Goal: Check status: Check status

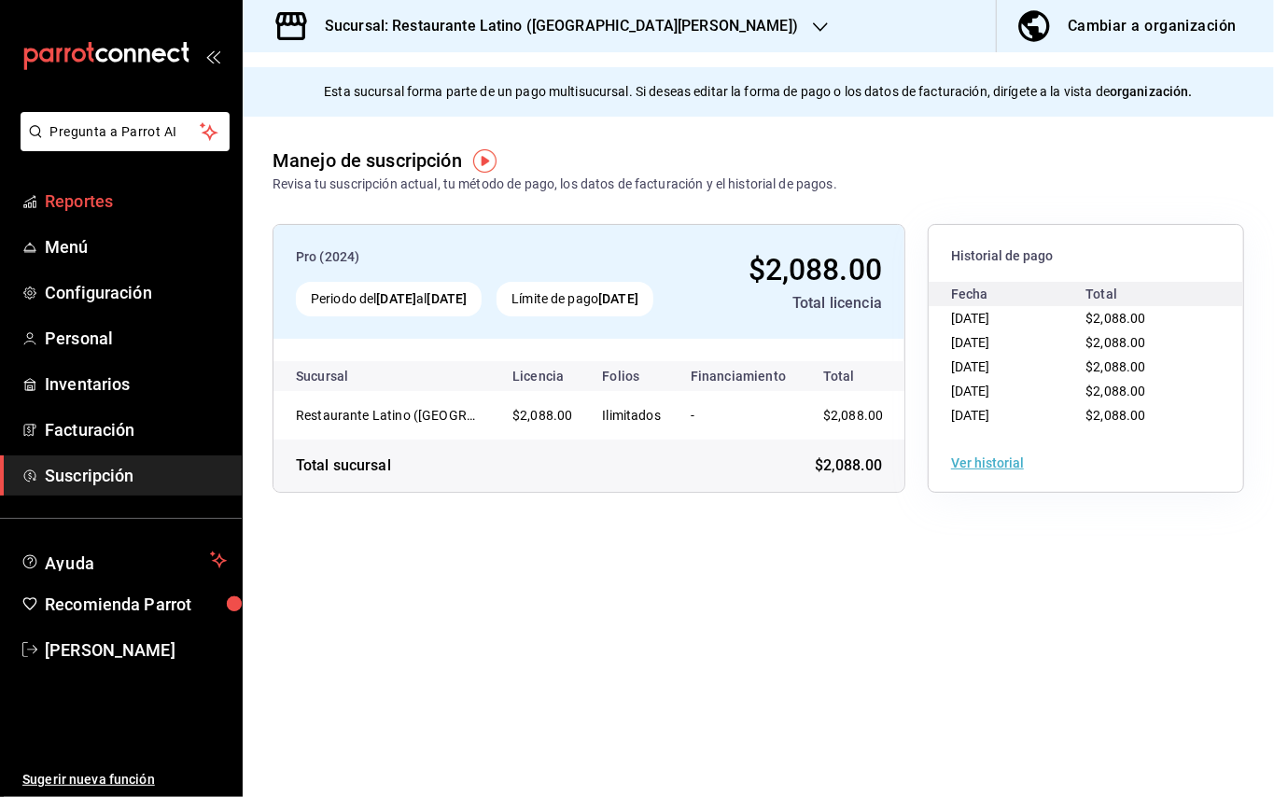
click at [132, 207] on span "Reportes" at bounding box center [136, 201] width 182 height 25
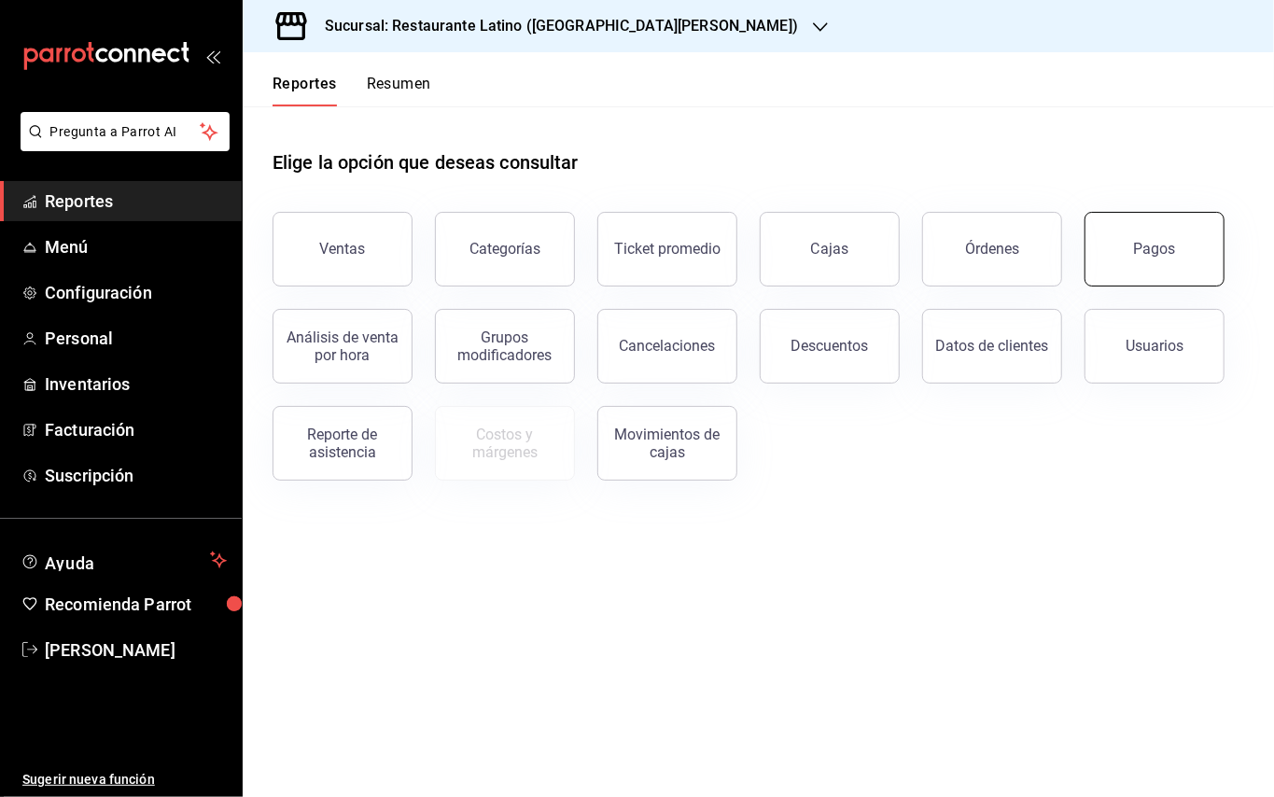
click at [1144, 245] on div "Pagos" at bounding box center [1155, 249] width 42 height 18
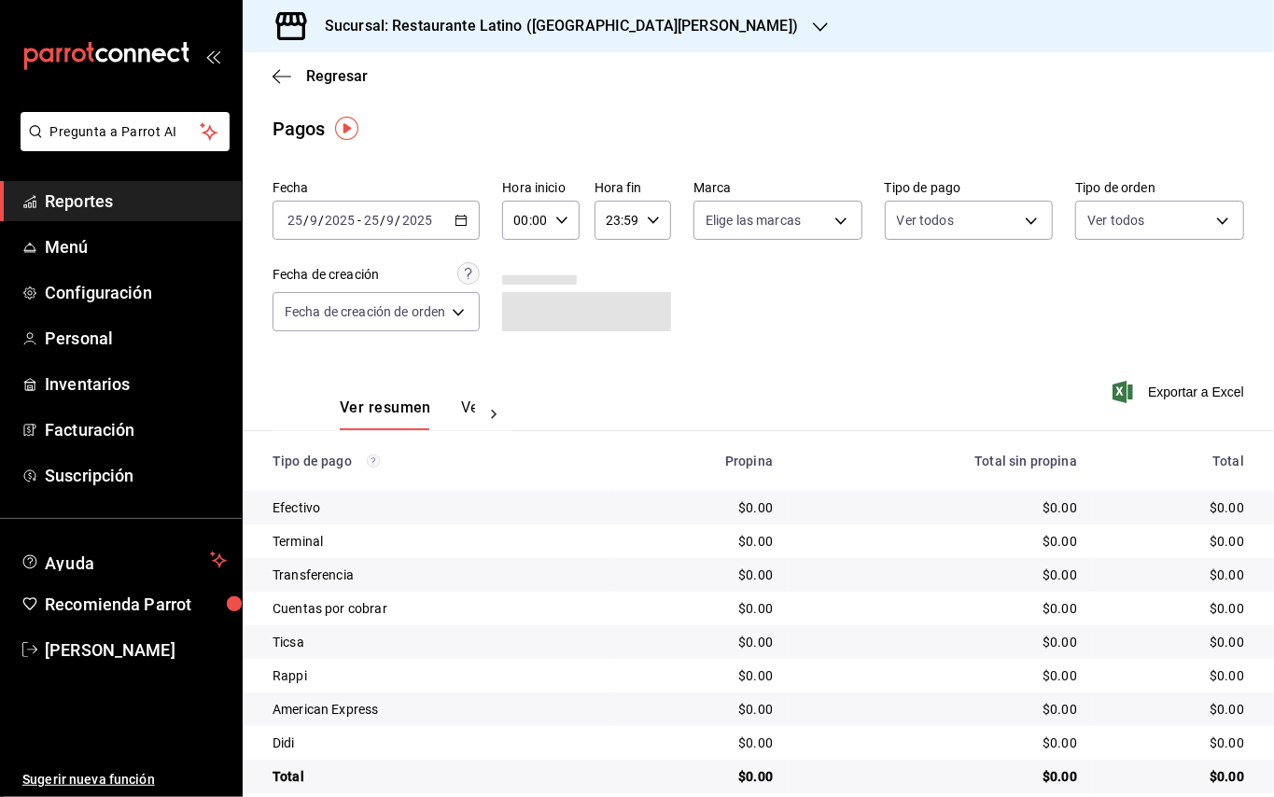
click at [457, 215] on icon "button" at bounding box center [461, 220] width 13 height 13
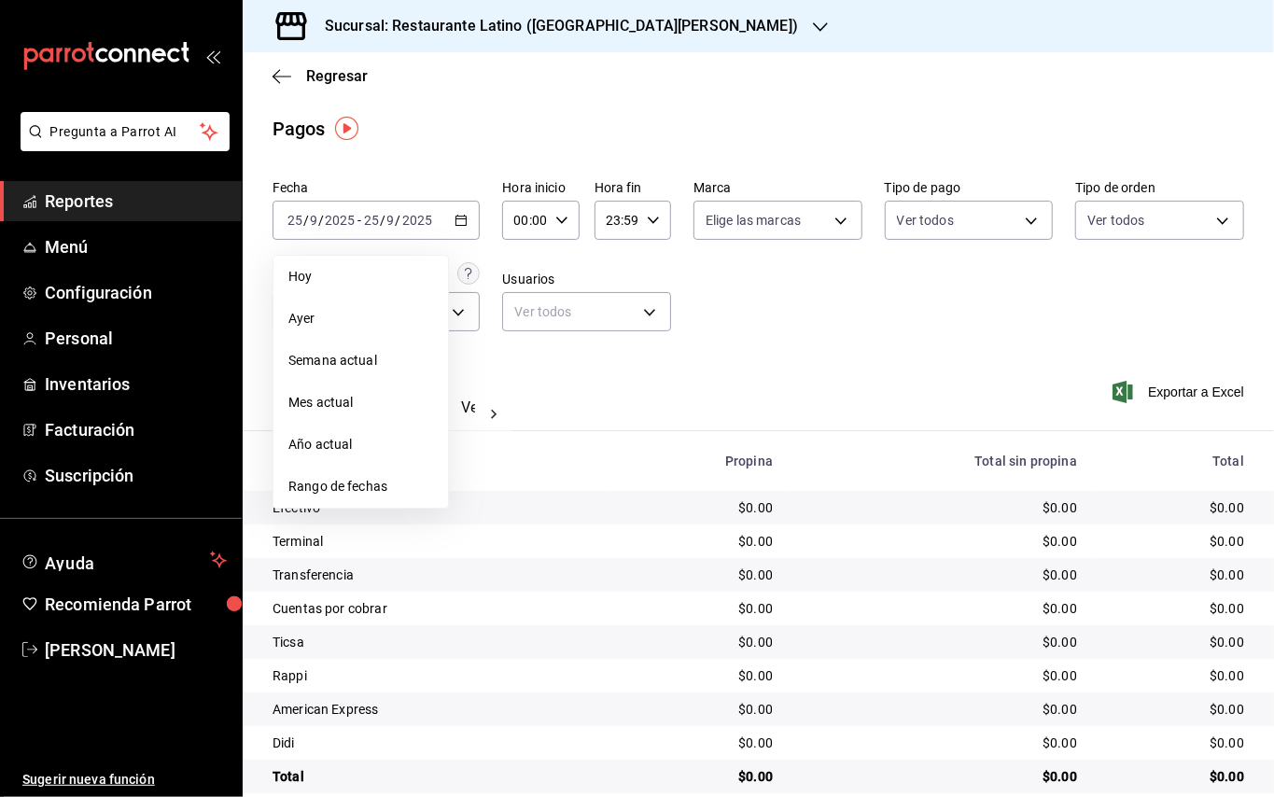
click at [393, 304] on li "Ayer" at bounding box center [361, 319] width 175 height 42
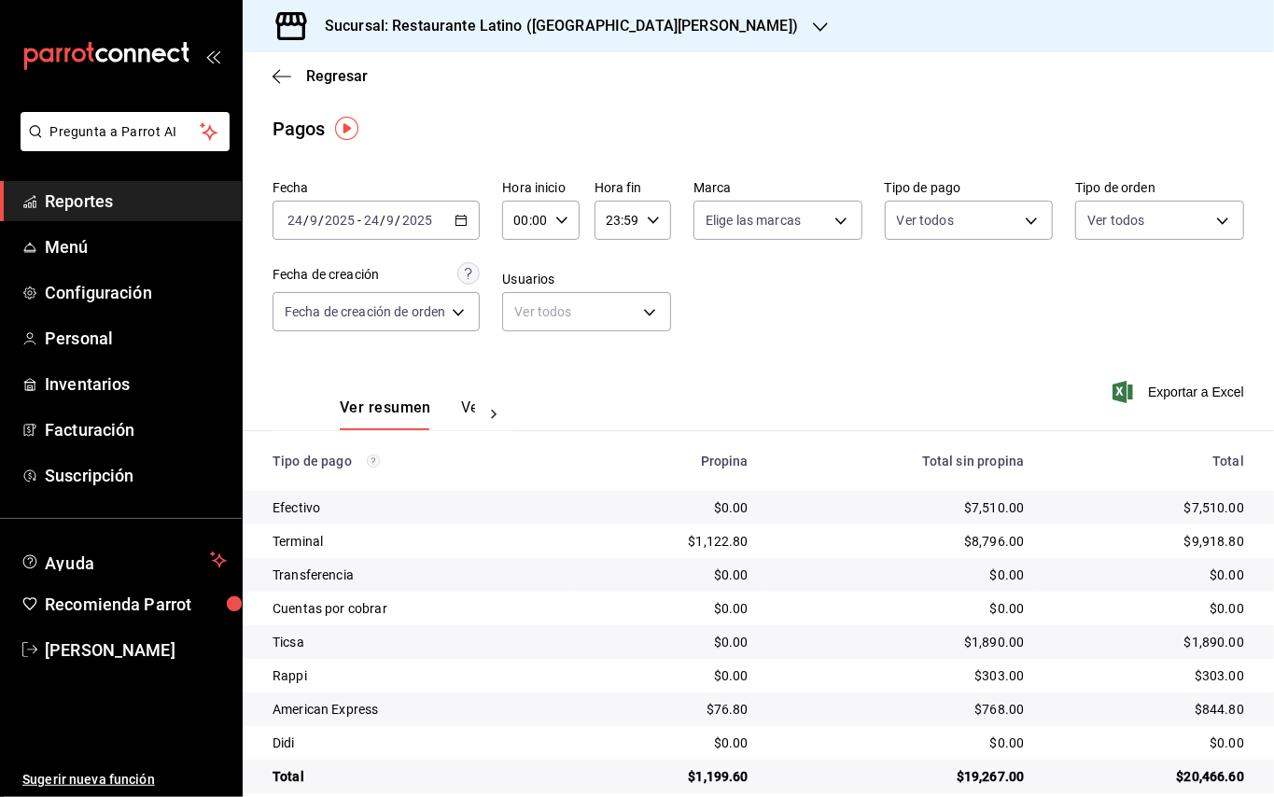
click at [539, 21] on h3 "Sucursal: Restaurante Latino ([GEOGRAPHIC_DATA][PERSON_NAME])" at bounding box center [554, 26] width 488 height 22
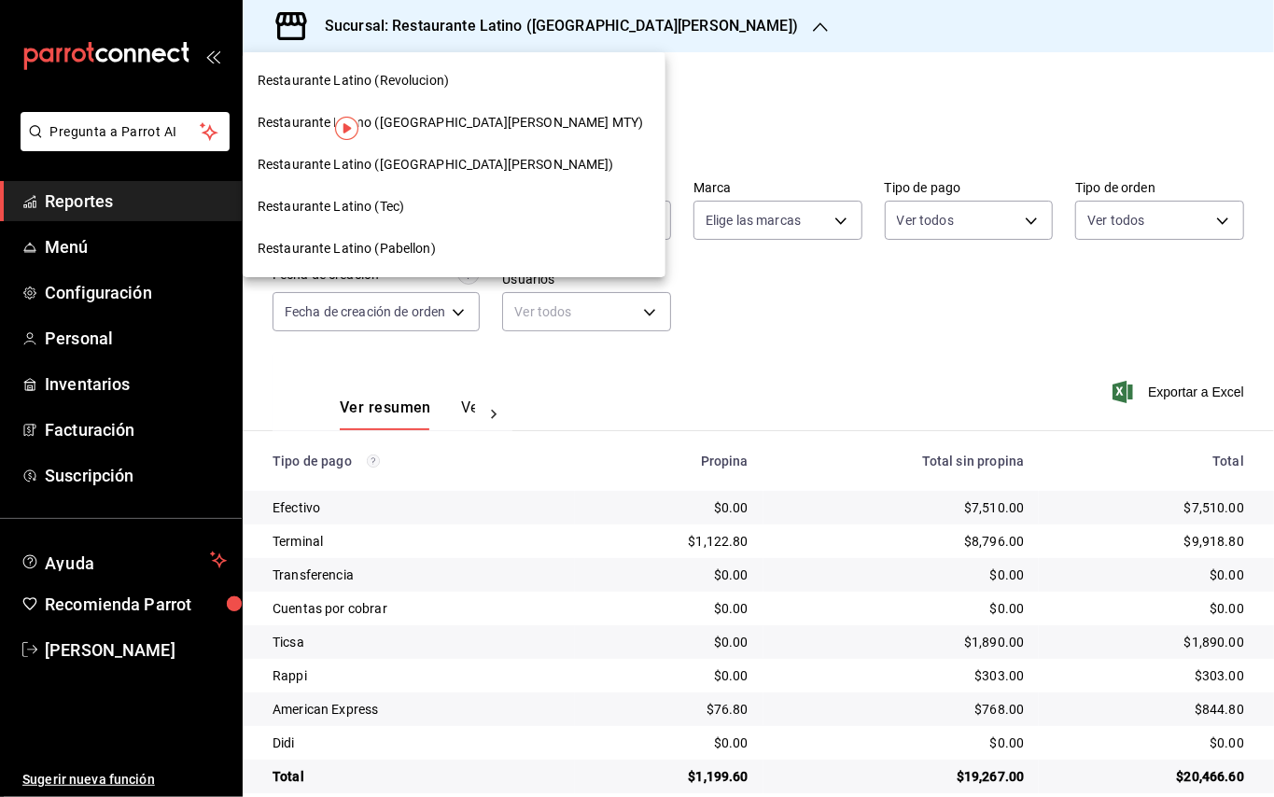
click at [442, 84] on span "Restaurante Latino (Revolucion)" at bounding box center [353, 81] width 191 height 20
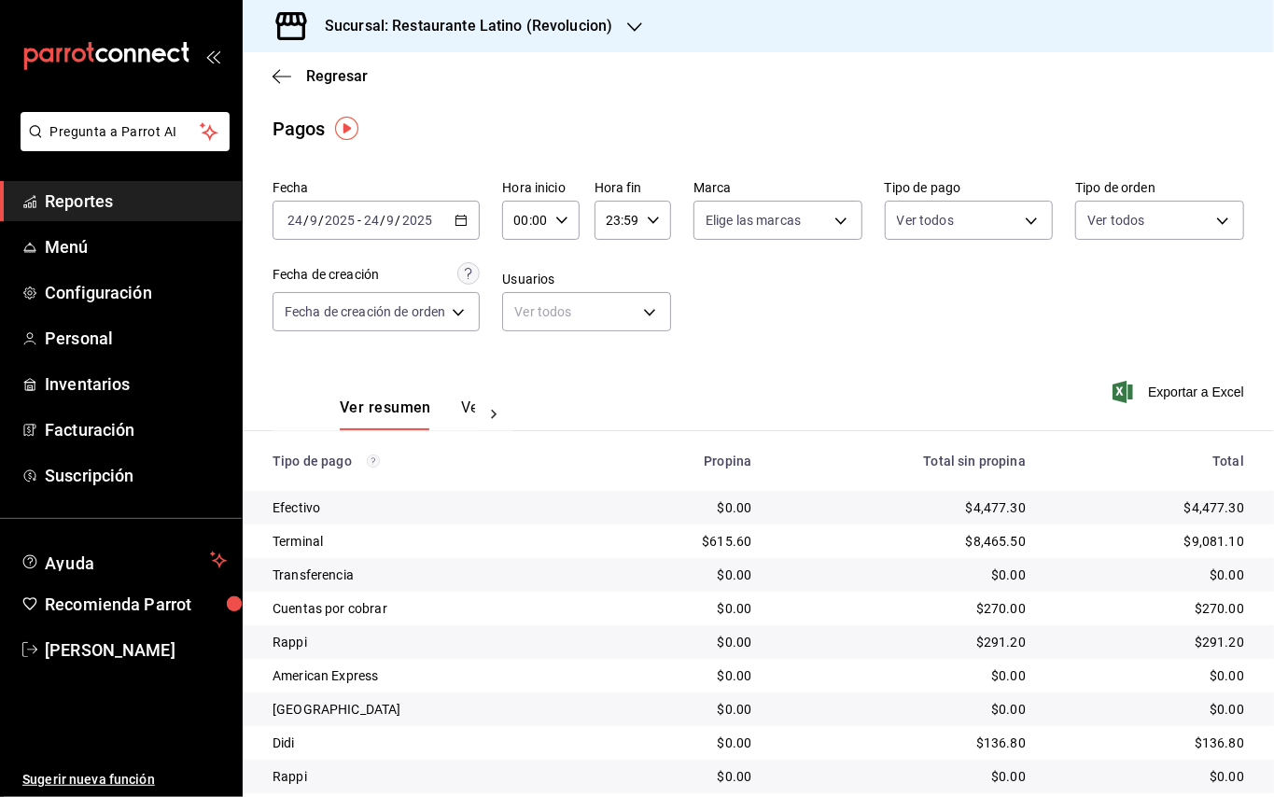
click at [934, 500] on main "Regresar Pagos Fecha [DATE] [DATE] - [DATE] [DATE] Hora inicio 00:00 Hora inici…" at bounding box center [759, 454] width 1032 height 805
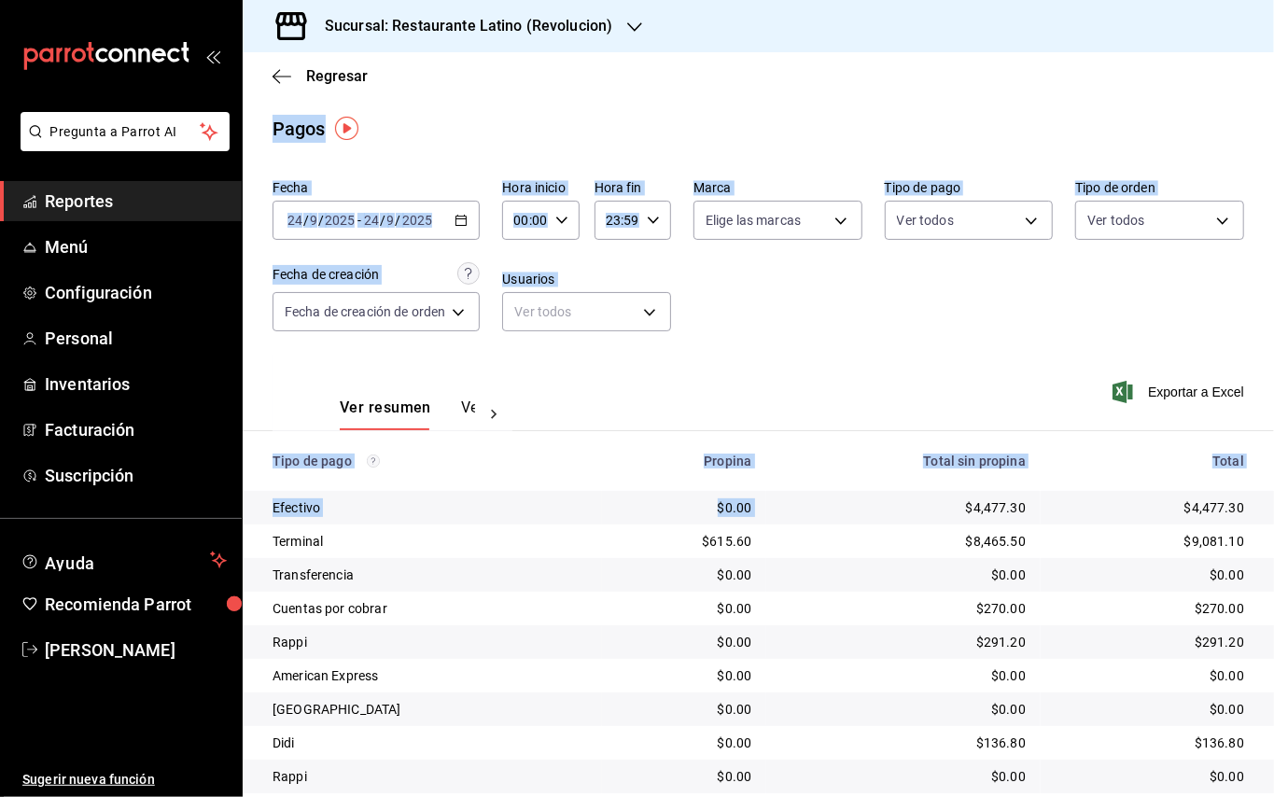
click at [1222, 289] on div "Fecha [DATE] [DATE] - [DATE] [DATE] Hora inicio 00:00 Hora inicio Hora fin 23:5…" at bounding box center [759, 263] width 972 height 181
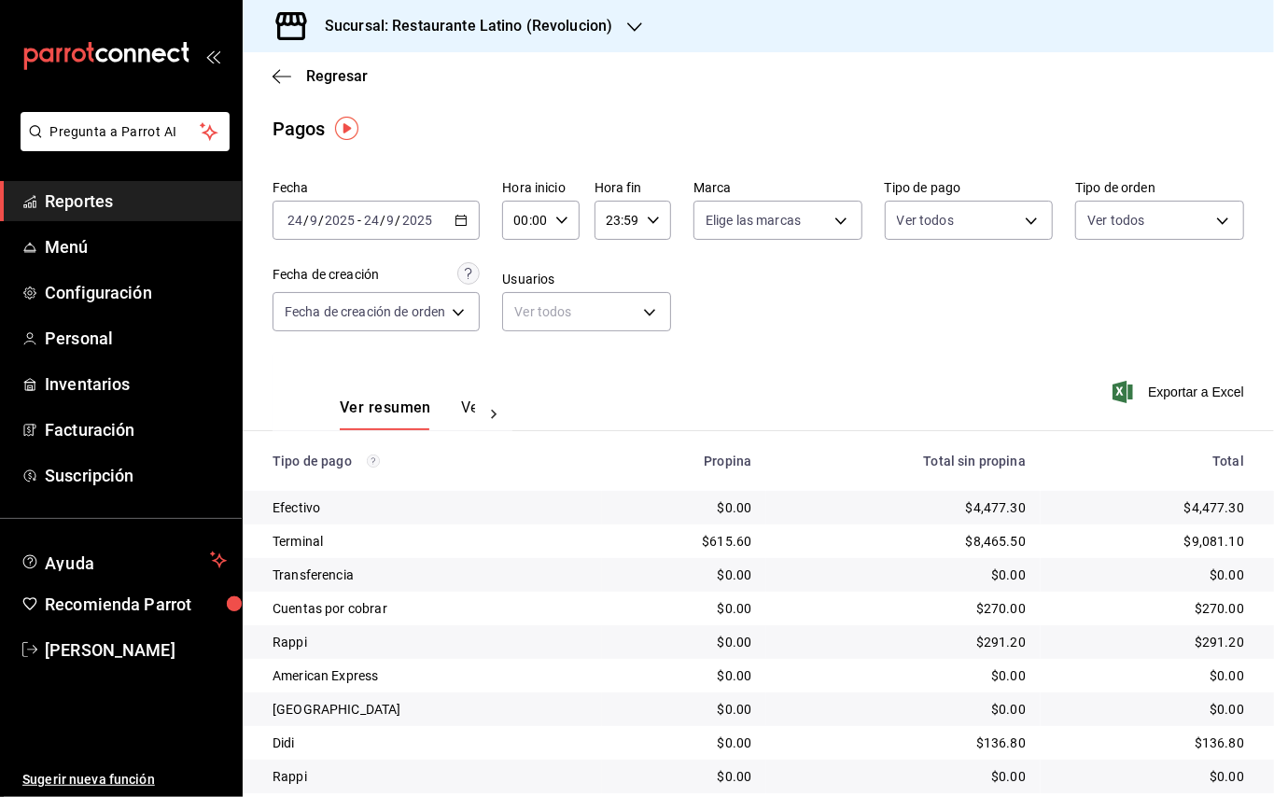
drag, startPoint x: 1137, startPoint y: 9, endPoint x: 668, endPoint y: 401, distance: 611.0
click at [663, 400] on div "Ver resumen Ver pagos Exportar a Excel" at bounding box center [759, 403] width 1032 height 99
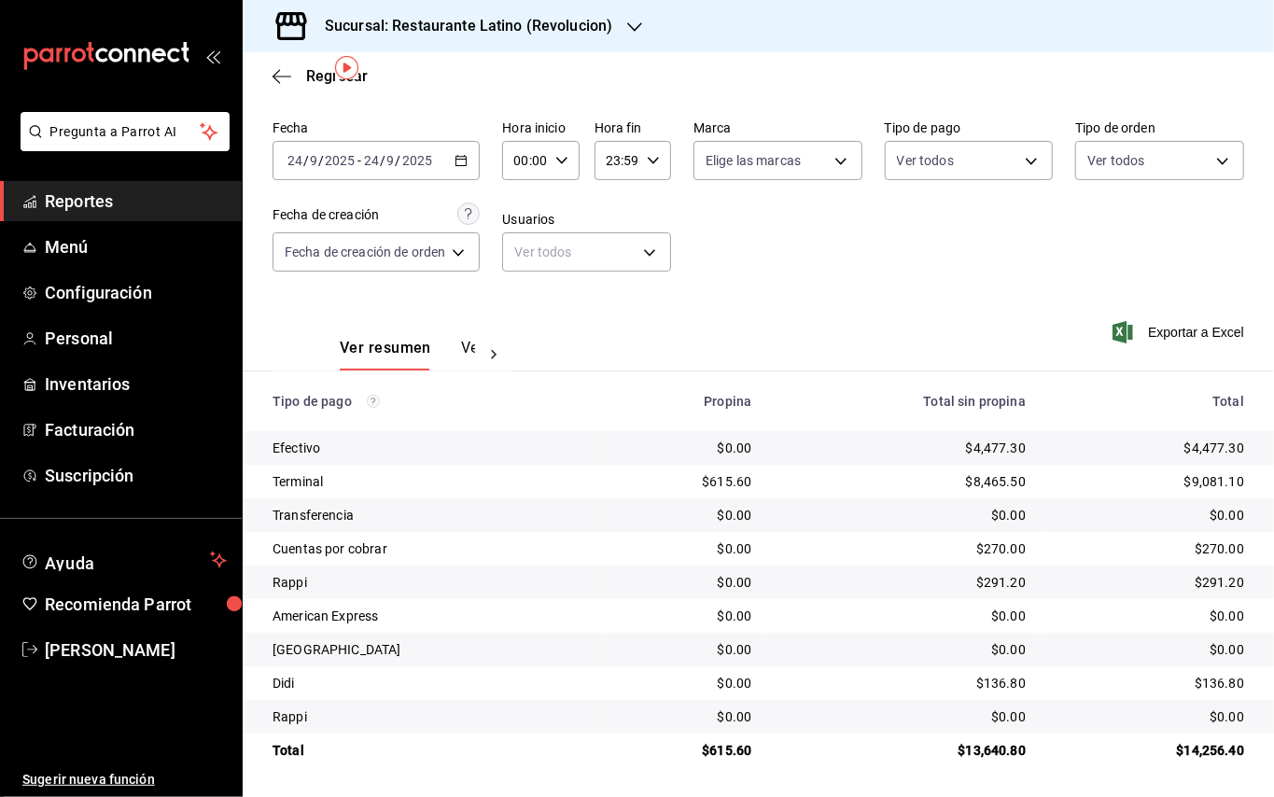
click at [633, 21] on icon "button" at bounding box center [634, 27] width 15 height 15
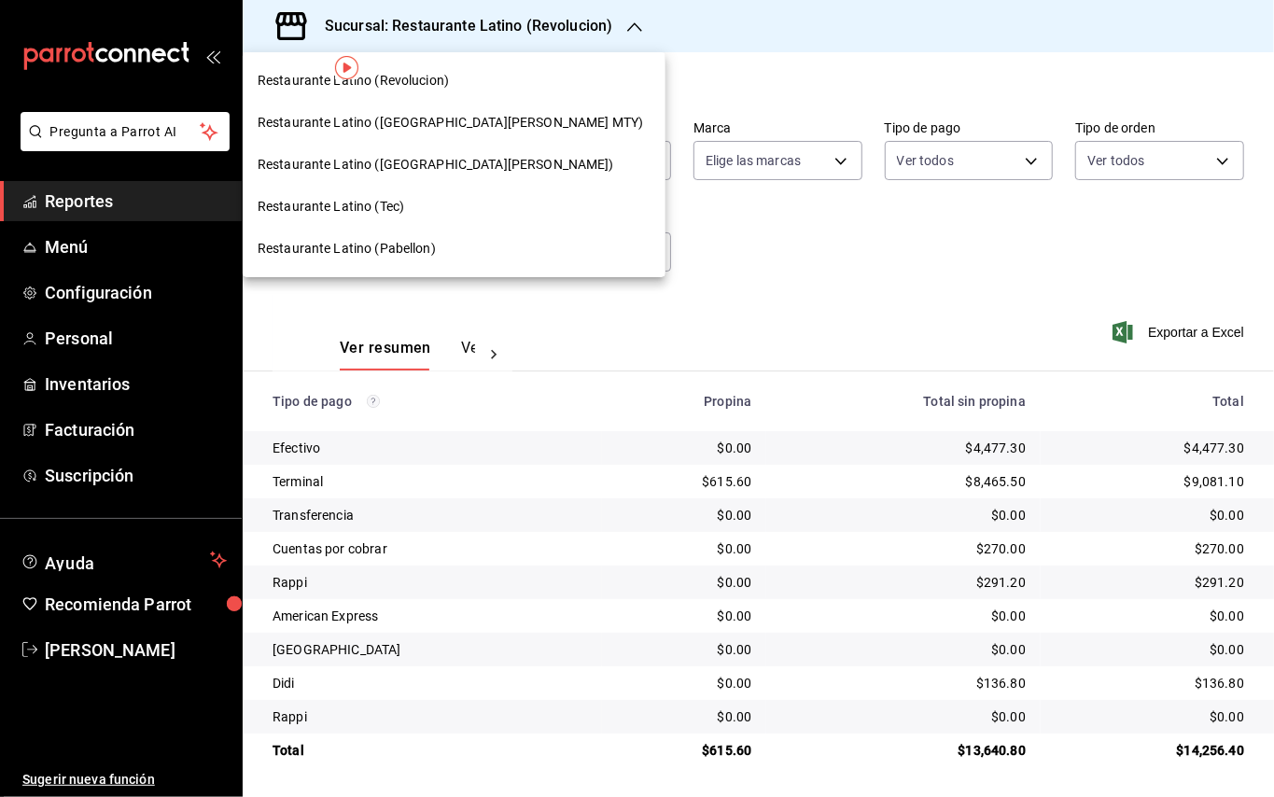
click at [409, 254] on span "Restaurante Latino (Pabellon)" at bounding box center [347, 249] width 178 height 20
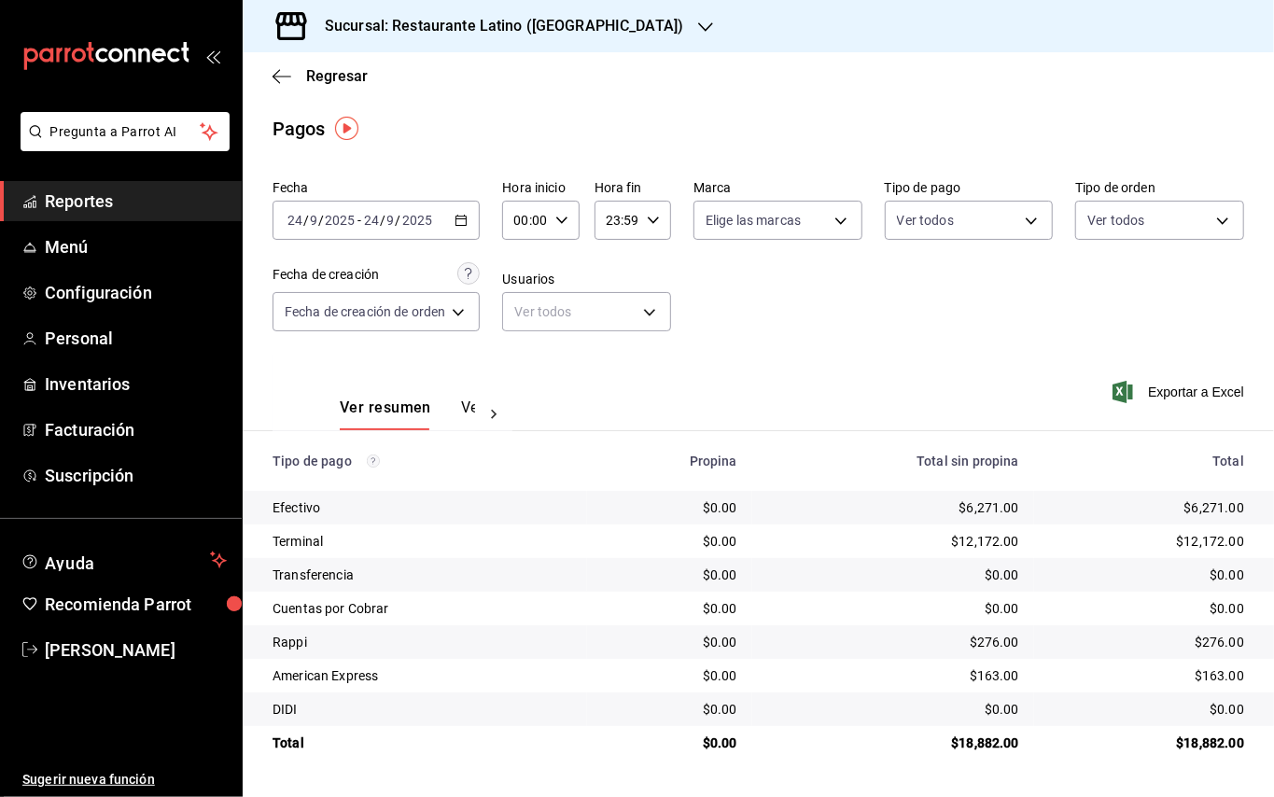
click at [465, 22] on h3 "Sucursal: Restaurante Latino ([GEOGRAPHIC_DATA])" at bounding box center [496, 26] width 373 height 22
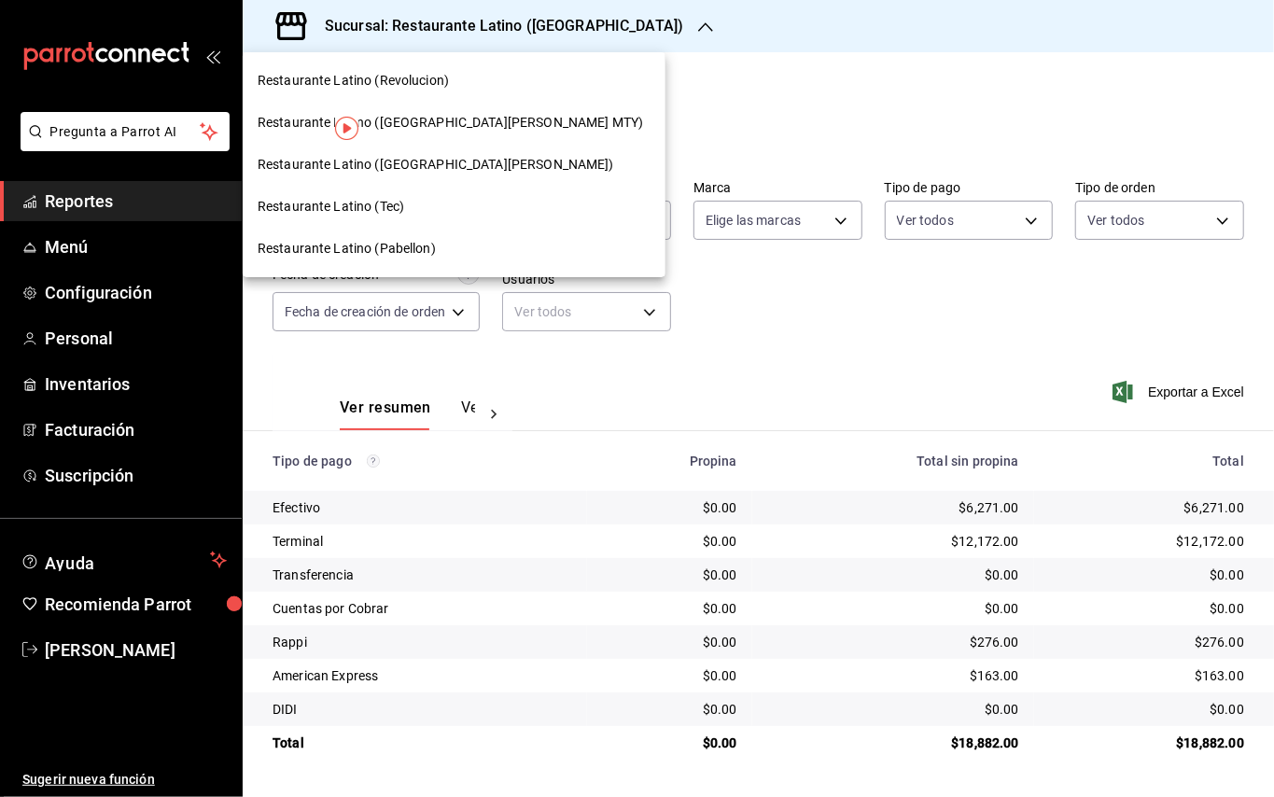
click at [442, 158] on div "Restaurante Latino ([GEOGRAPHIC_DATA][PERSON_NAME])" at bounding box center [454, 165] width 393 height 20
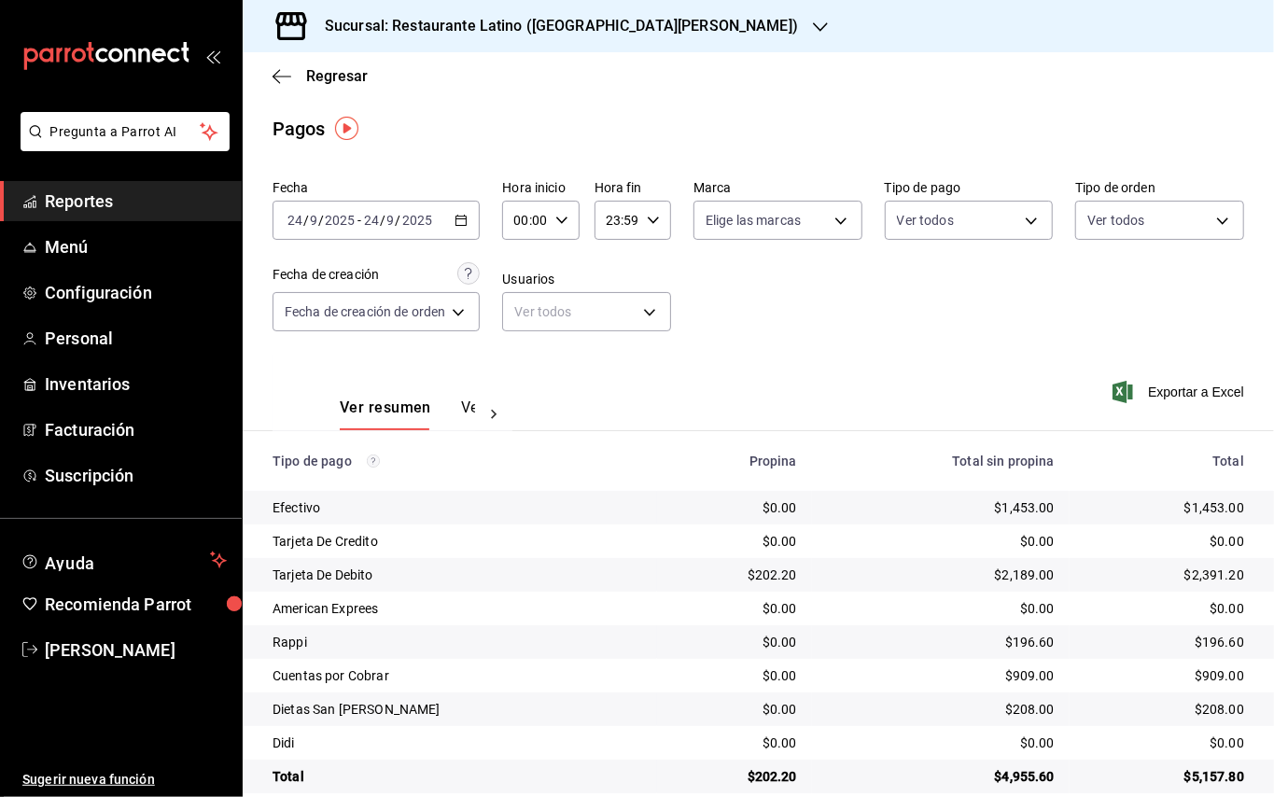
click at [571, 43] on div "Sucursal: Restaurante Latino ([GEOGRAPHIC_DATA][PERSON_NAME])" at bounding box center [547, 26] width 578 height 52
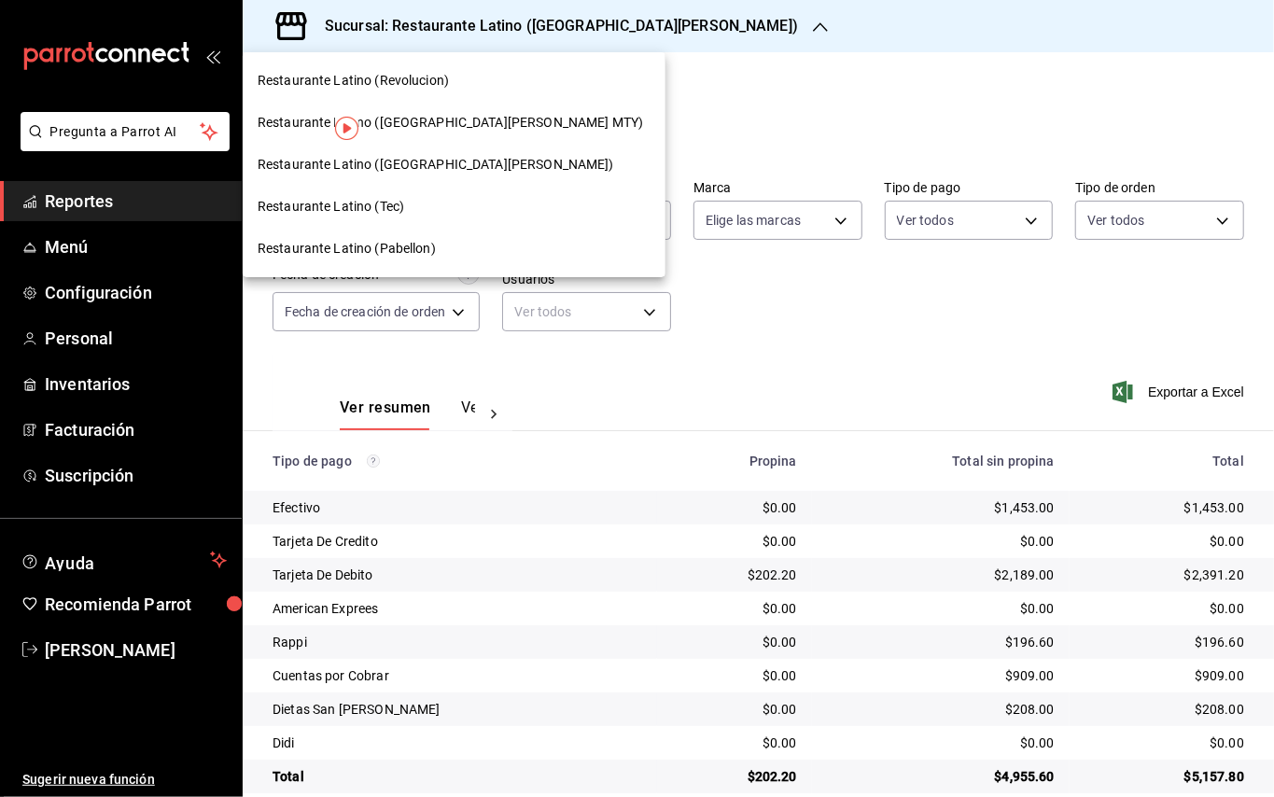
drag, startPoint x: 386, startPoint y: 206, endPoint x: 998, endPoint y: 196, distance: 611.5
click at [389, 206] on span "Restaurante Latino (Tec)" at bounding box center [331, 207] width 147 height 20
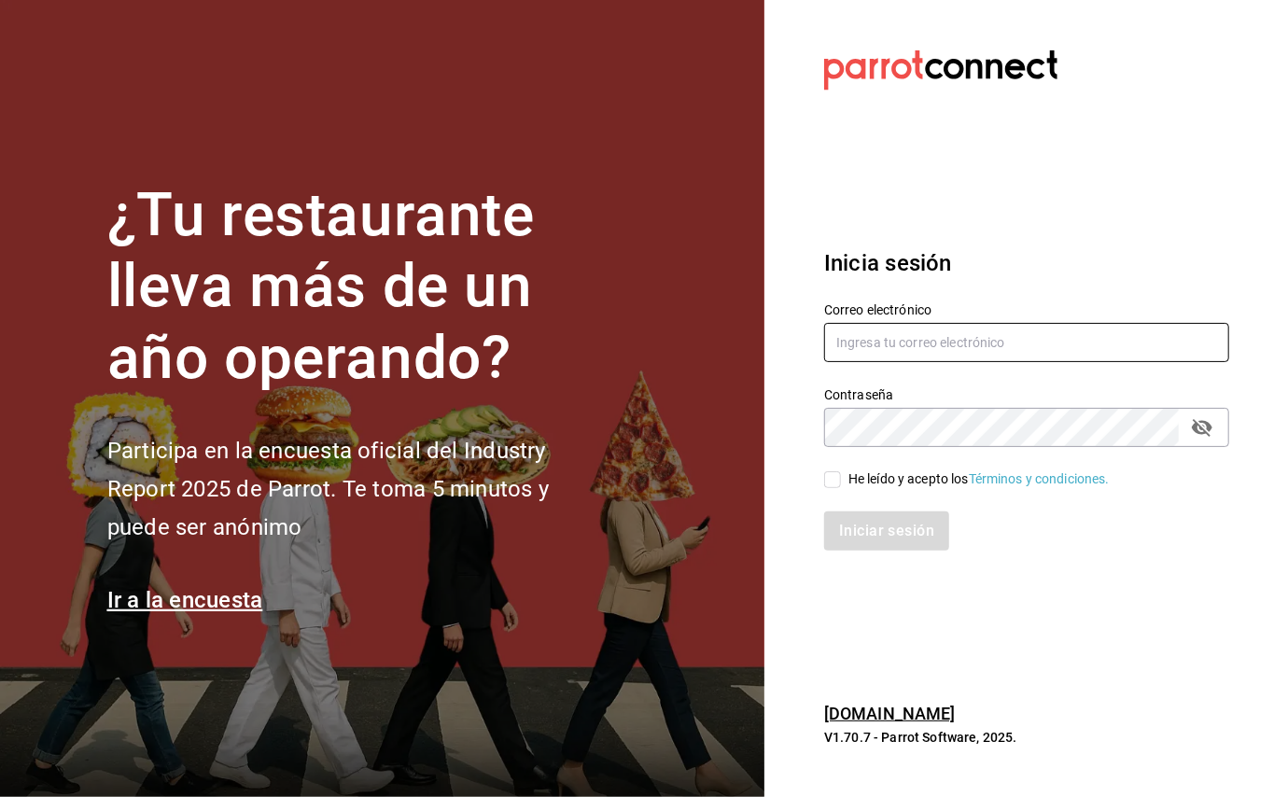
type input "administracion@restaurantelatino.com"
click at [838, 480] on input "He leído y acepto los Términos y condiciones." at bounding box center [832, 479] width 17 height 17
checkbox input "true"
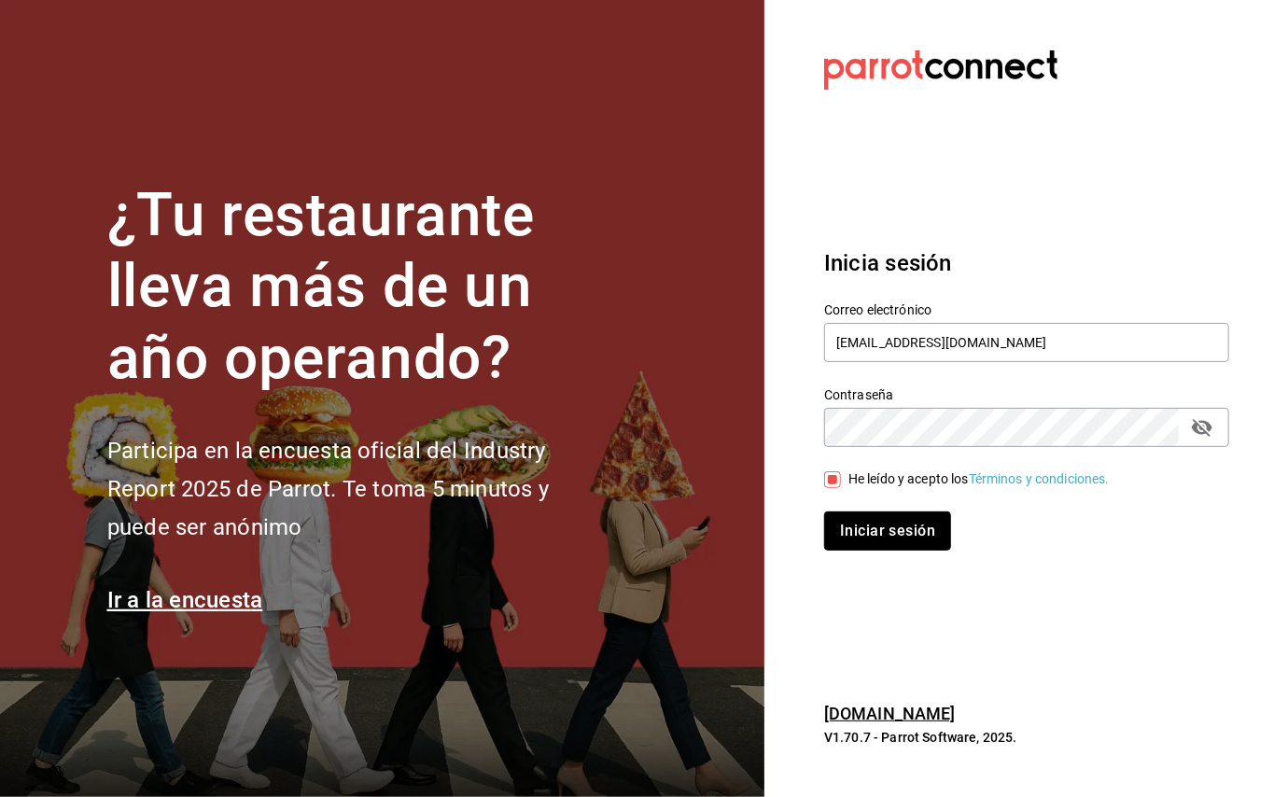
click at [863, 520] on button "Iniciar sesión" at bounding box center [887, 531] width 127 height 39
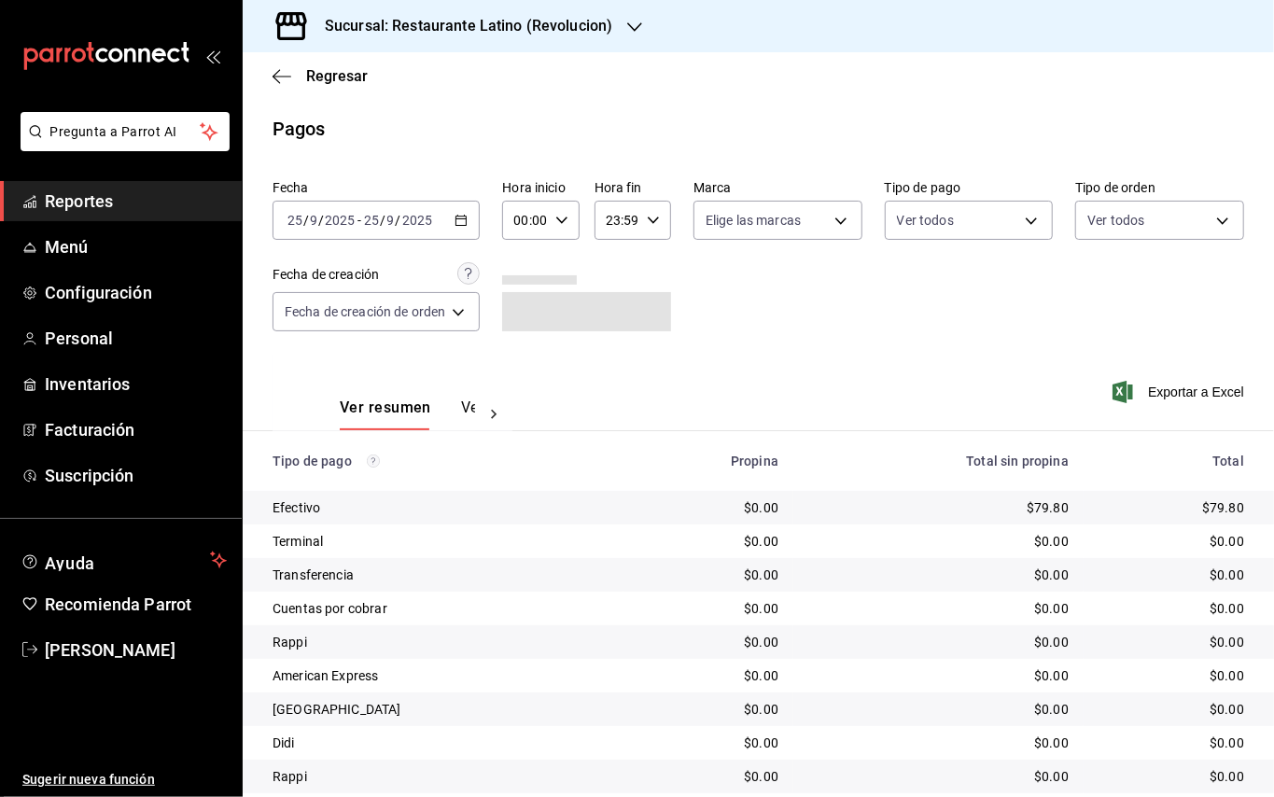
click at [478, 209] on div "[DATE] [DATE] - [DATE] [DATE]" at bounding box center [376, 220] width 207 height 39
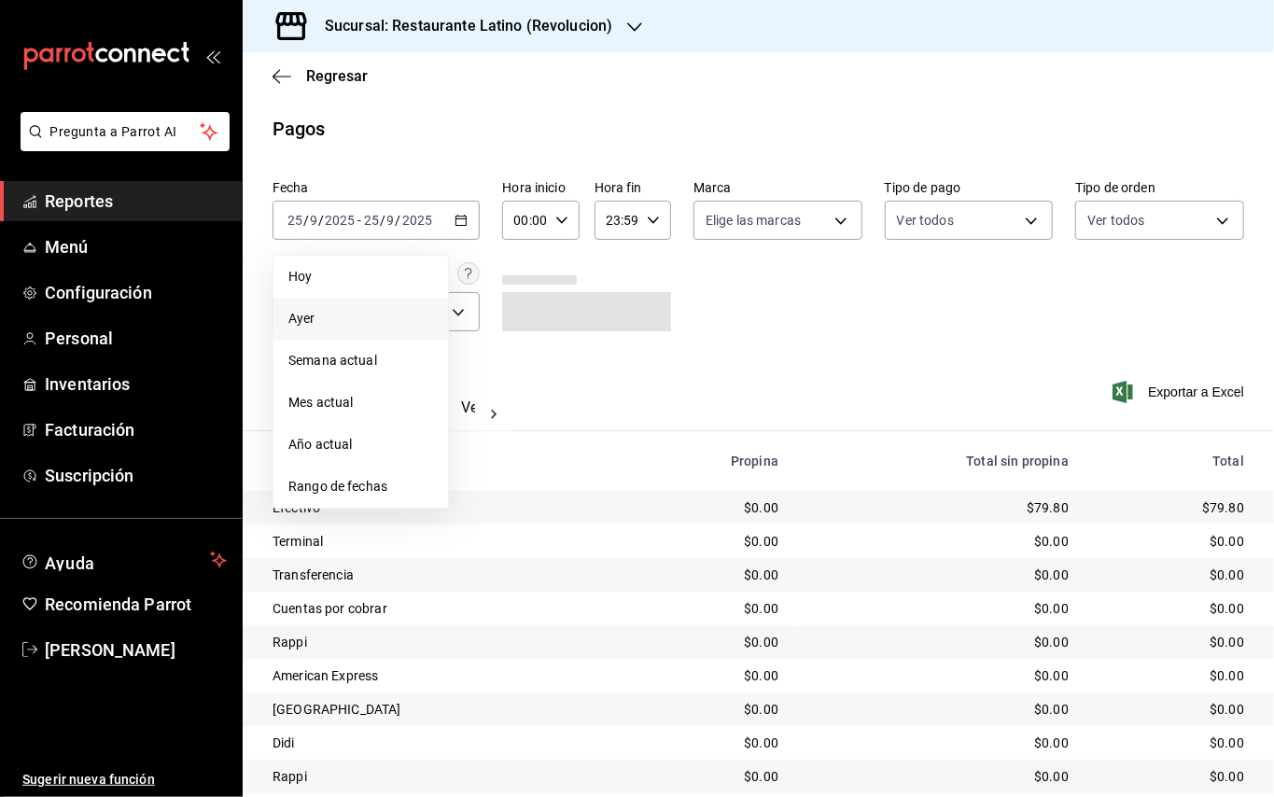
click at [334, 321] on span "Ayer" at bounding box center [360, 319] width 145 height 20
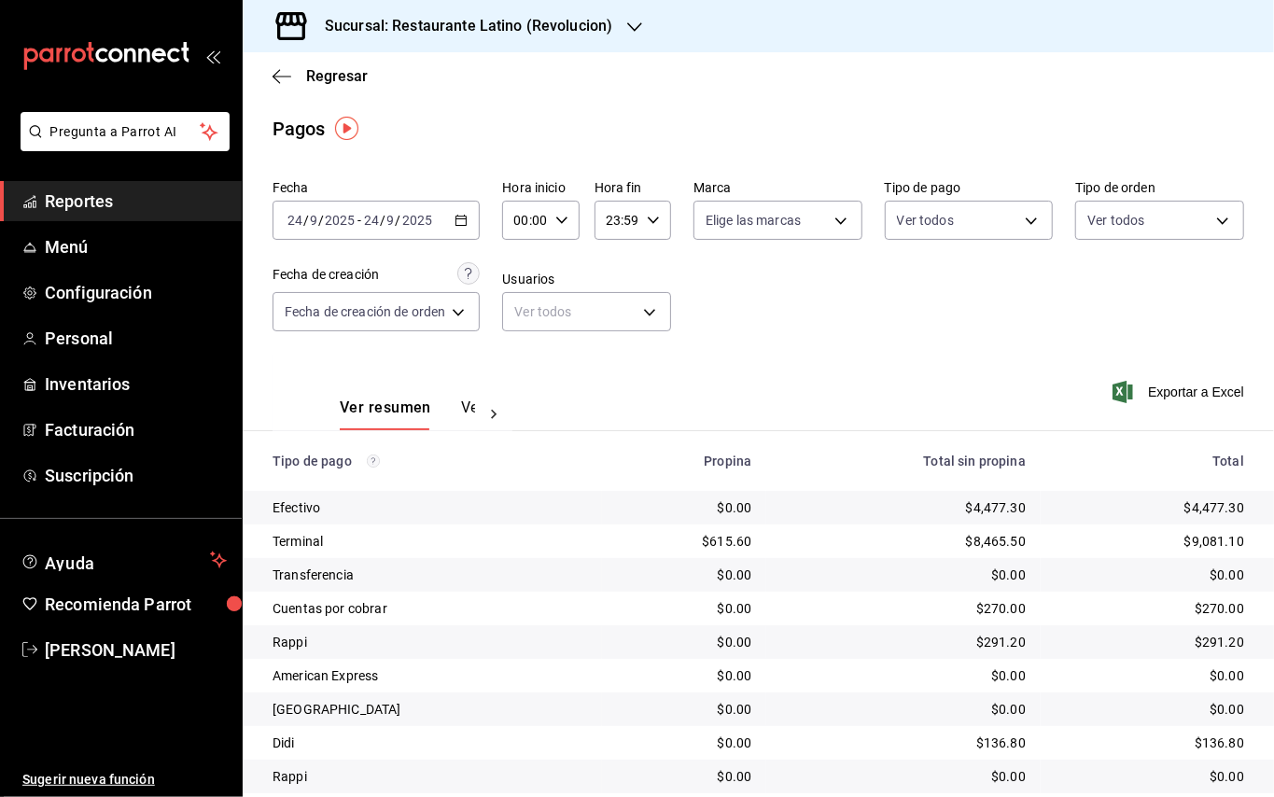
click at [554, 16] on h3 "Sucursal: Restaurante Latino (Revolucion)" at bounding box center [461, 26] width 302 height 22
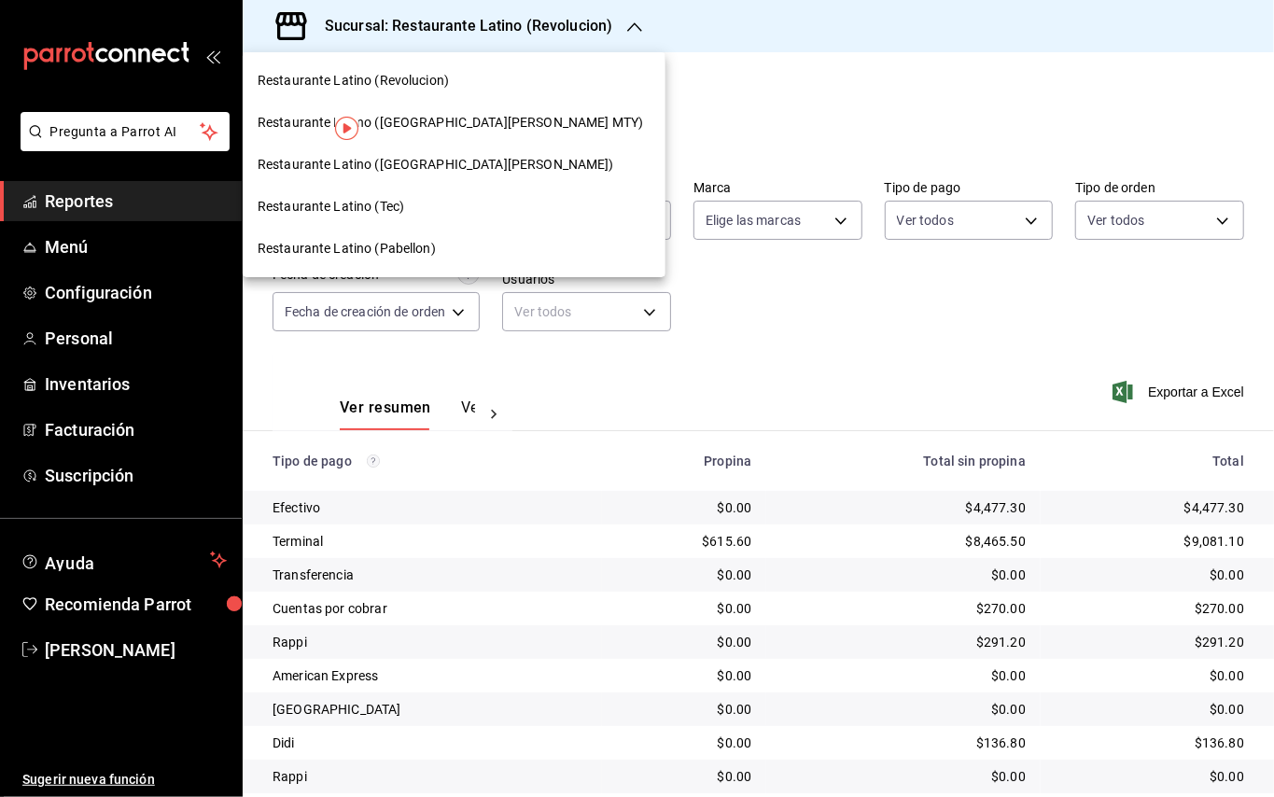
click at [424, 215] on div "Restaurante Latino (Tec)" at bounding box center [454, 207] width 393 height 20
